Goal: Find specific page/section: Find specific page/section

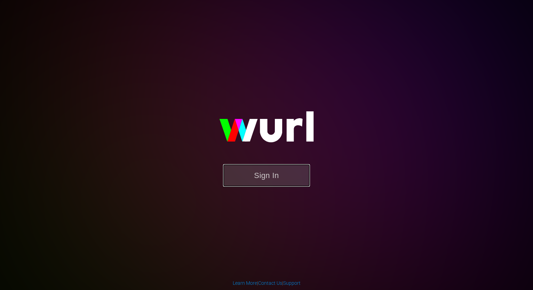
click at [274, 174] on button "Sign In" at bounding box center [266, 175] width 87 height 23
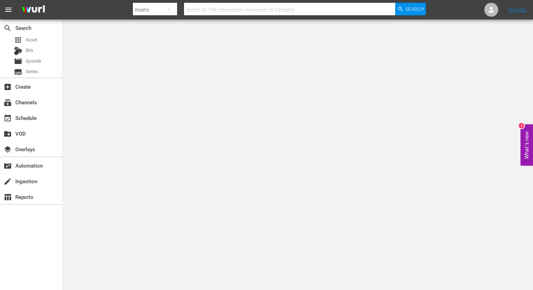
click at [172, 9] on icon "button" at bounding box center [169, 10] width 8 height 8
click at [154, 51] on div "Episodes" at bounding box center [155, 51] width 28 height 11
click at [28, 42] on span "Asset" at bounding box center [31, 40] width 11 height 7
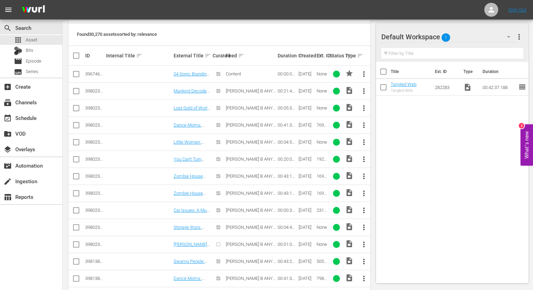
scroll to position [171, 0]
click at [24, 100] on div "subscriptions Channels" at bounding box center [19, 101] width 39 height 6
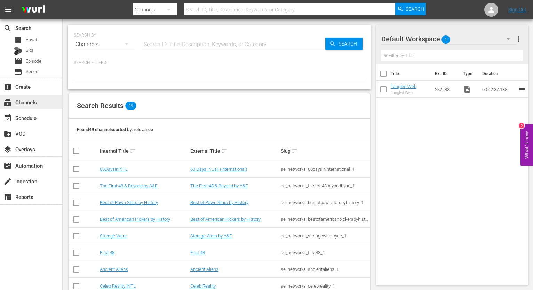
click at [26, 101] on div "subscriptions Channels" at bounding box center [19, 101] width 39 height 6
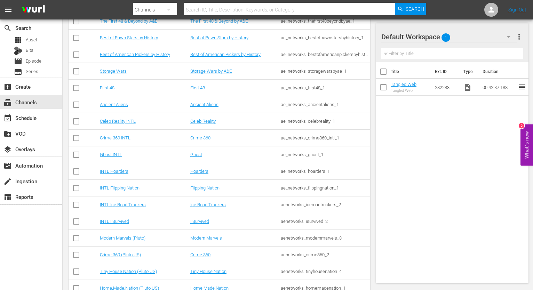
scroll to position [164, 0]
click at [111, 106] on link "Ancient Aliens" at bounding box center [114, 105] width 28 height 5
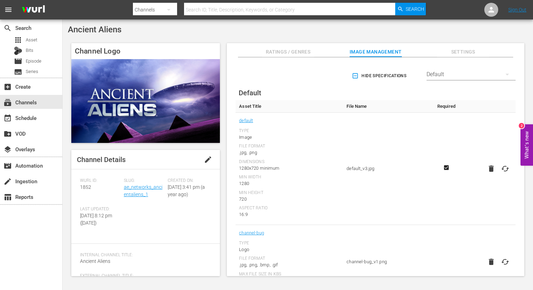
click at [291, 48] on span "Ratings / Genres" at bounding box center [288, 52] width 52 height 9
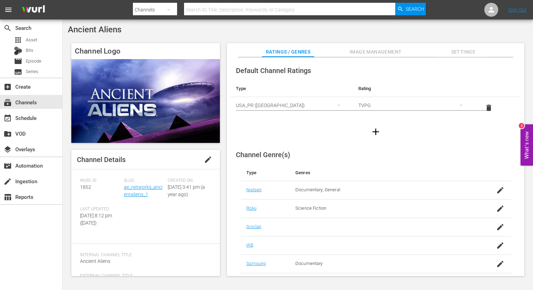
click at [378, 51] on span "Image Management" at bounding box center [376, 52] width 52 height 9
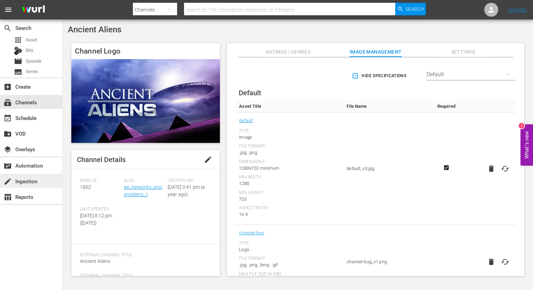
click at [31, 181] on div "create Ingestion" at bounding box center [19, 180] width 39 height 6
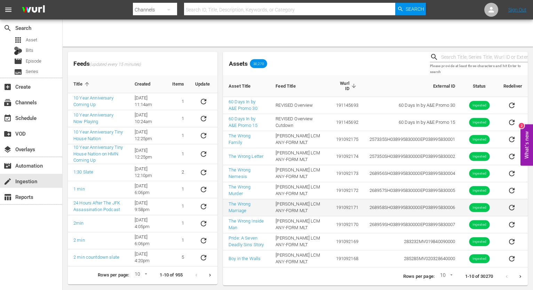
scroll to position [1, 0]
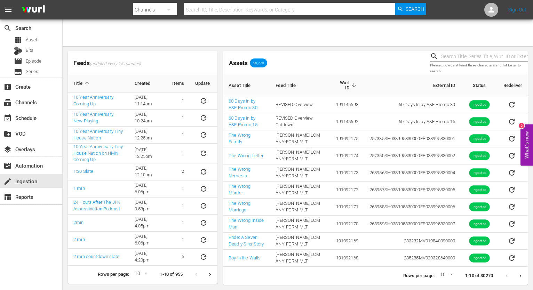
click at [518, 278] on icon "Next page" at bounding box center [520, 276] width 5 height 5
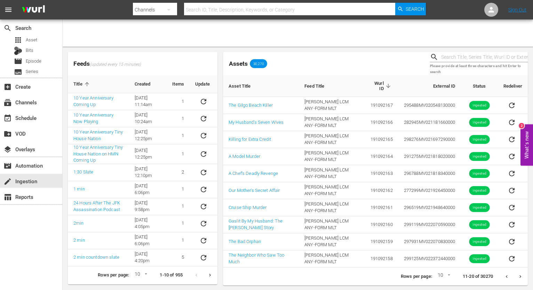
click at [523, 279] on button "Next page" at bounding box center [521, 277] width 14 height 14
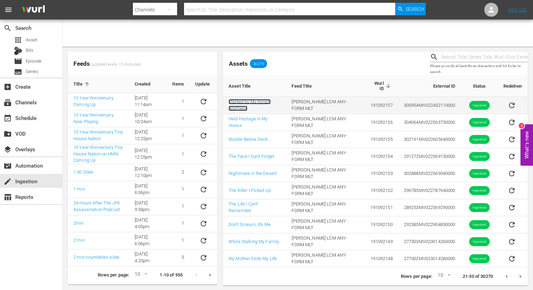
click at [249, 101] on link "Stalked by My Amish Boyfriend" at bounding box center [250, 105] width 42 height 12
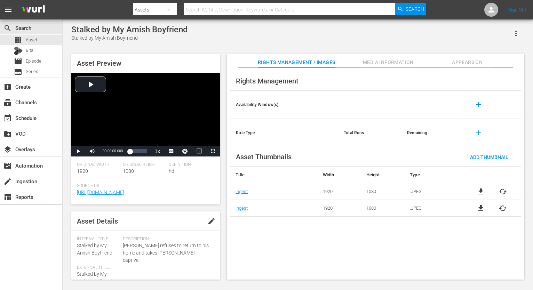
click at [379, 63] on span "Media Information" at bounding box center [388, 62] width 52 height 9
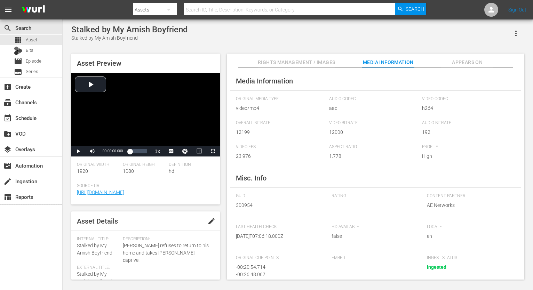
click at [461, 62] on span "Appears On" at bounding box center [467, 62] width 52 height 9
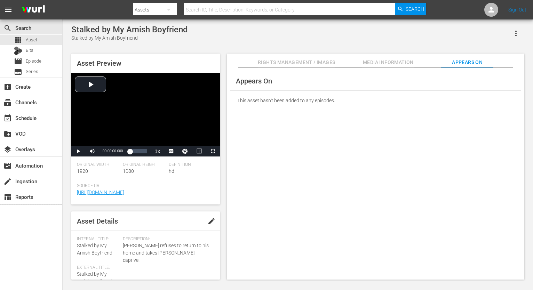
click at [400, 65] on span "Media Information" at bounding box center [388, 62] width 52 height 9
